Goal: Task Accomplishment & Management: Manage account settings

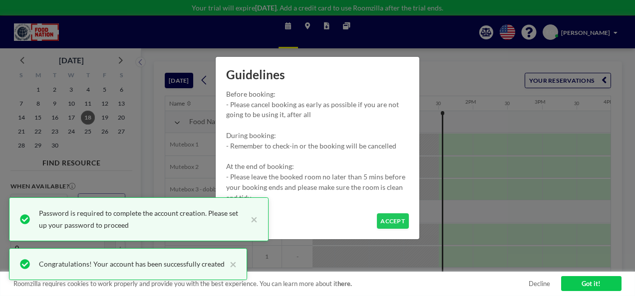
scroll to position [0, 844]
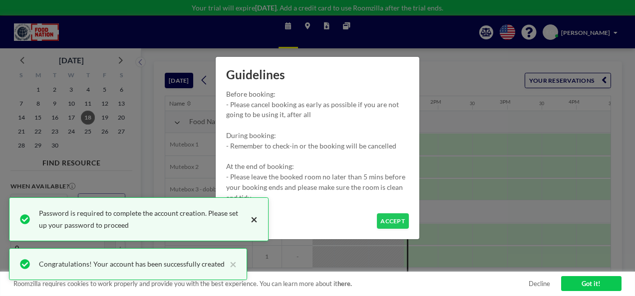
click at [255, 222] on button "×" at bounding box center [252, 220] width 12 height 24
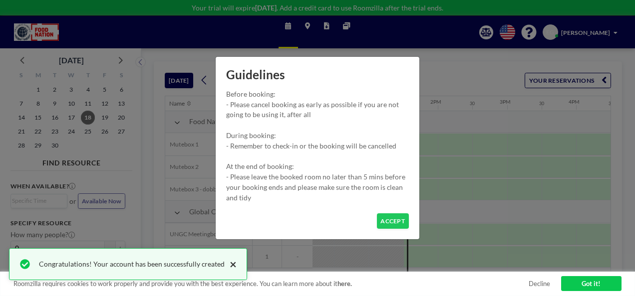
click at [227, 267] on button "×" at bounding box center [231, 265] width 12 height 12
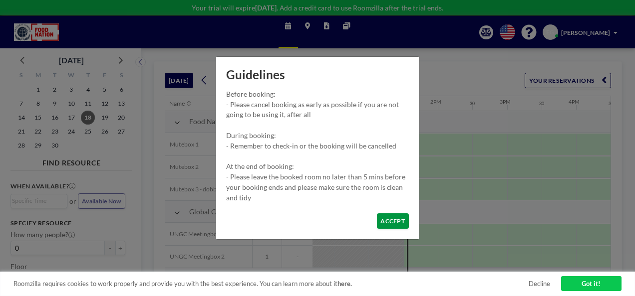
click at [391, 224] on button "ACCEPT" at bounding box center [393, 221] width 32 height 15
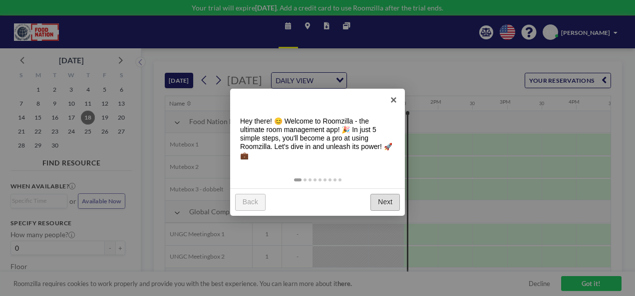
click at [385, 203] on link "Next" at bounding box center [384, 202] width 29 height 16
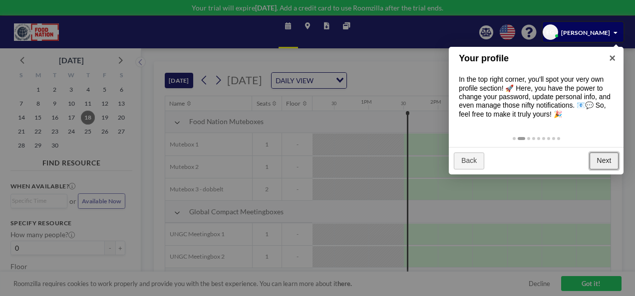
click at [605, 158] on link "Next" at bounding box center [603, 161] width 29 height 16
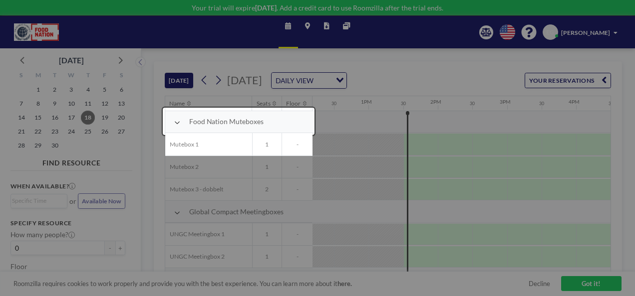
scroll to position [22, 844]
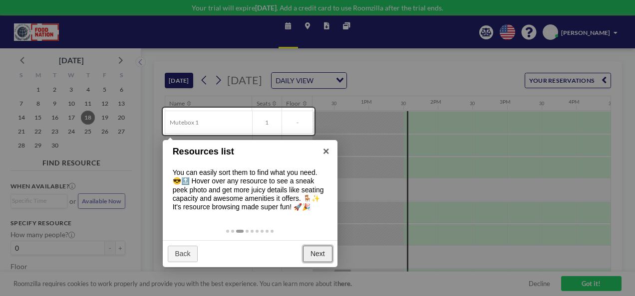
click at [315, 256] on link "Next" at bounding box center [317, 254] width 29 height 16
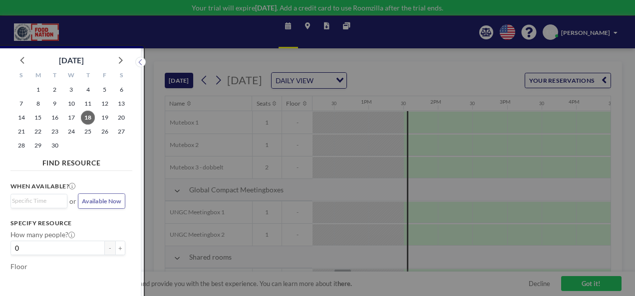
scroll to position [2, 0]
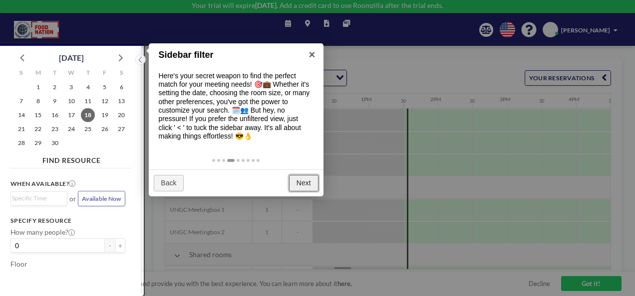
click at [302, 180] on link "Next" at bounding box center [303, 183] width 29 height 16
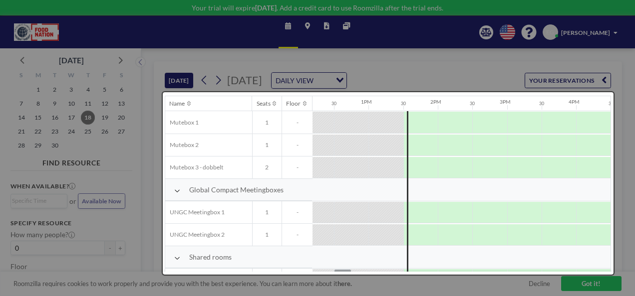
scroll to position [0, 0]
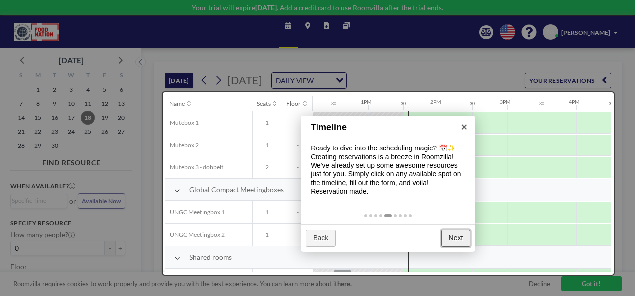
click at [455, 237] on link "Next" at bounding box center [455, 238] width 29 height 16
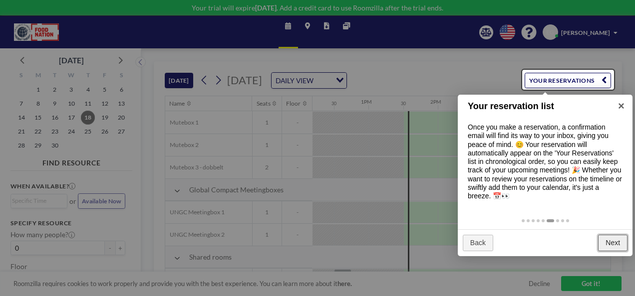
click at [605, 242] on link "Next" at bounding box center [612, 243] width 29 height 16
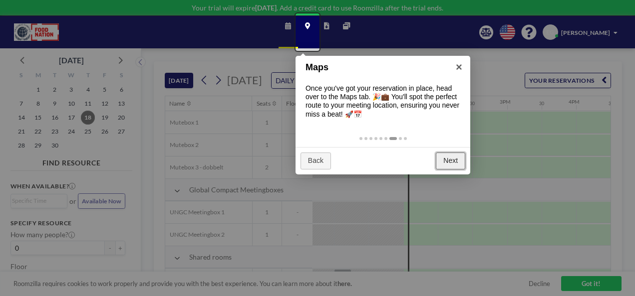
click at [452, 162] on link "Next" at bounding box center [450, 161] width 29 height 16
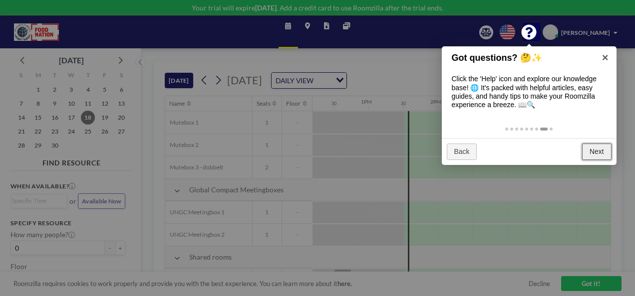
click at [594, 151] on link "Next" at bounding box center [596, 152] width 29 height 16
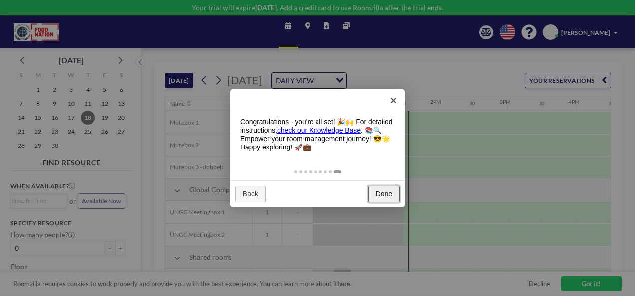
click at [379, 195] on link "Done" at bounding box center [383, 194] width 31 height 16
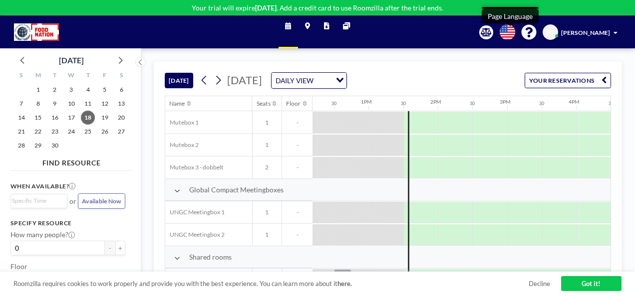
click at [507, 34] on icon at bounding box center [507, 31] width 15 height 15
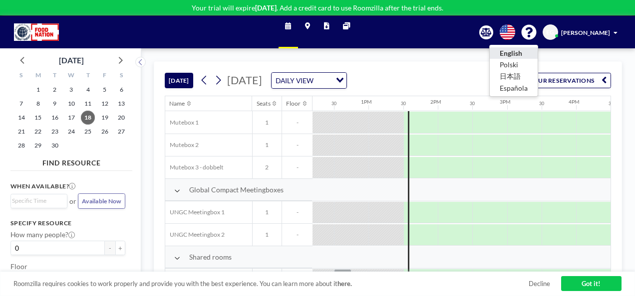
click at [521, 52] on li "English" at bounding box center [514, 52] width 48 height 11
click at [578, 32] on span "[PERSON_NAME]" at bounding box center [585, 32] width 49 height 7
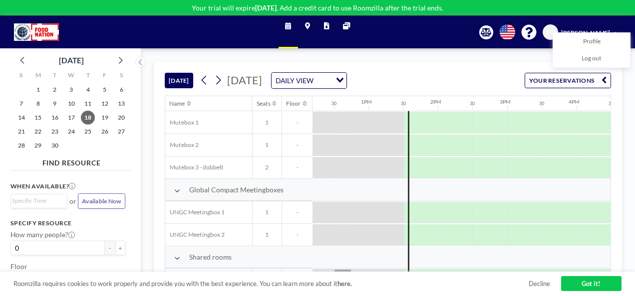
click at [392, 34] on div "Schedule Maps Reports Other sites English Polski 日本語 Española EG [PERSON_NAME] …" at bounding box center [317, 32] width 635 height 32
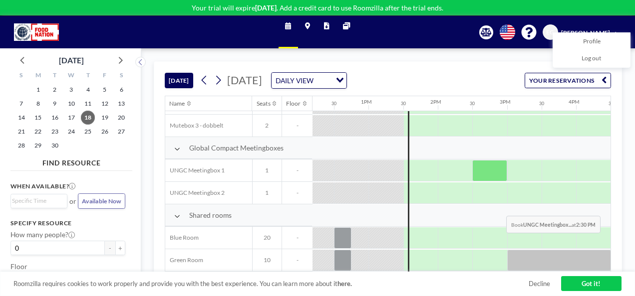
scroll to position [0, 844]
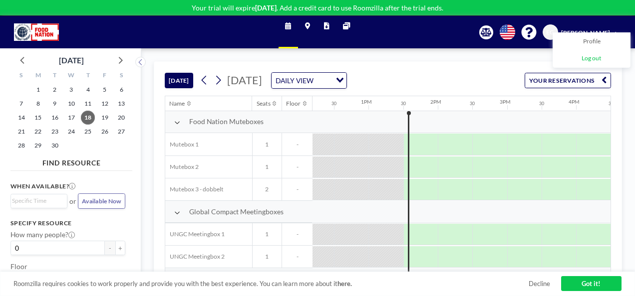
click at [587, 59] on span "Log out" at bounding box center [592, 58] width 20 height 8
